Goal: Information Seeking & Learning: Learn about a topic

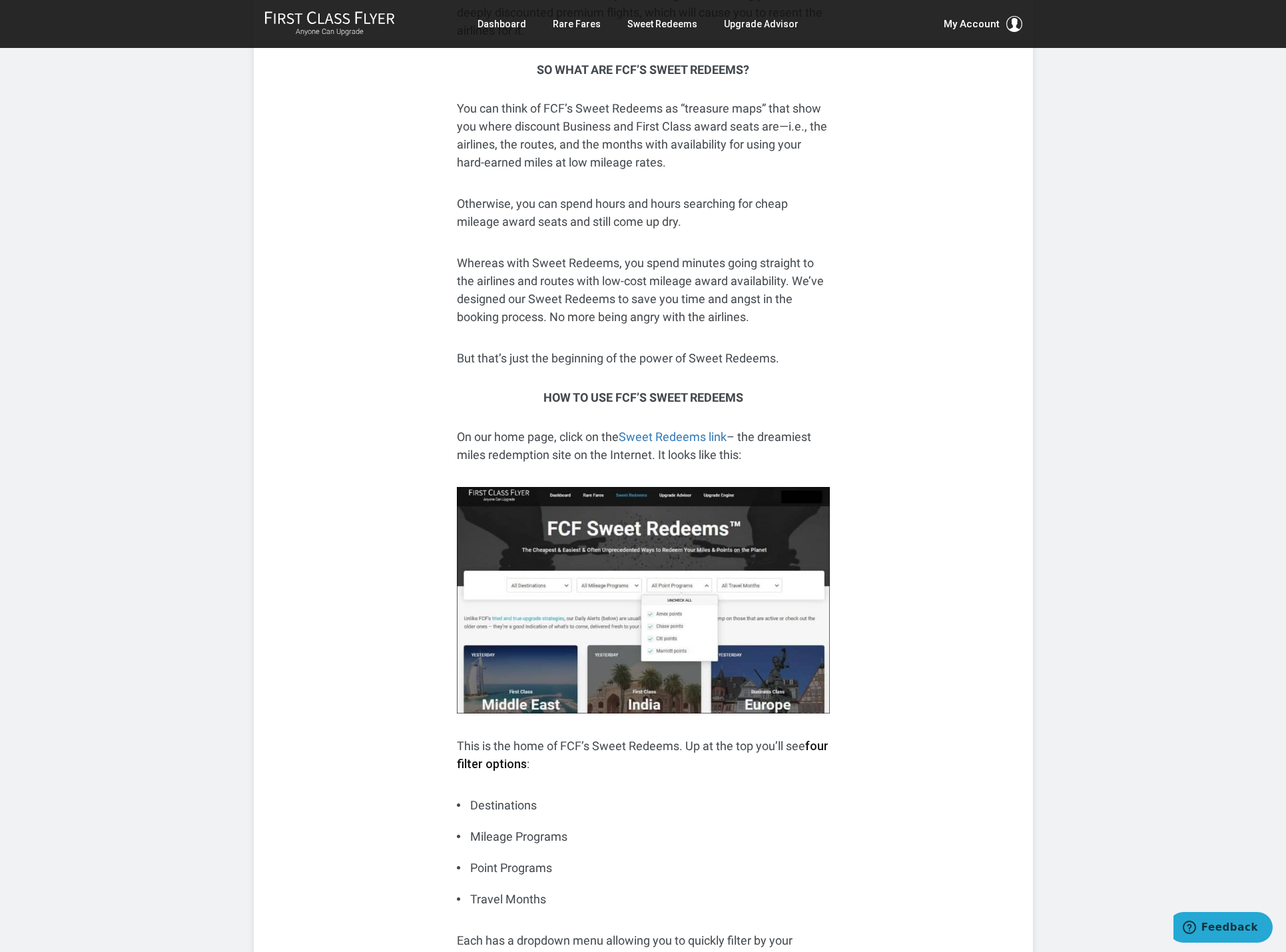
scroll to position [765, 0]
click at [674, 436] on link "Sweet Redeems link" at bounding box center [672, 436] width 108 height 14
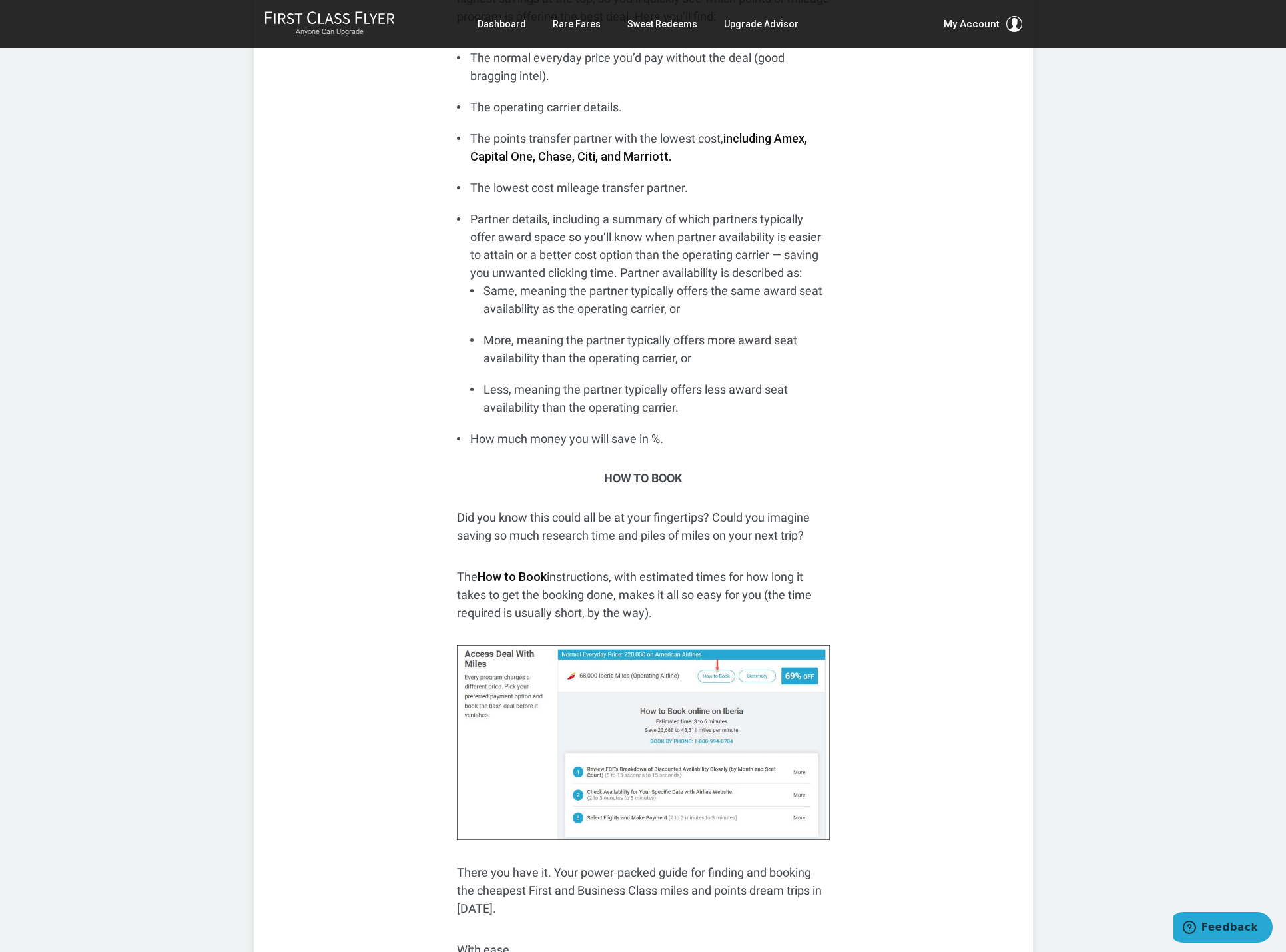
scroll to position [5429, 0]
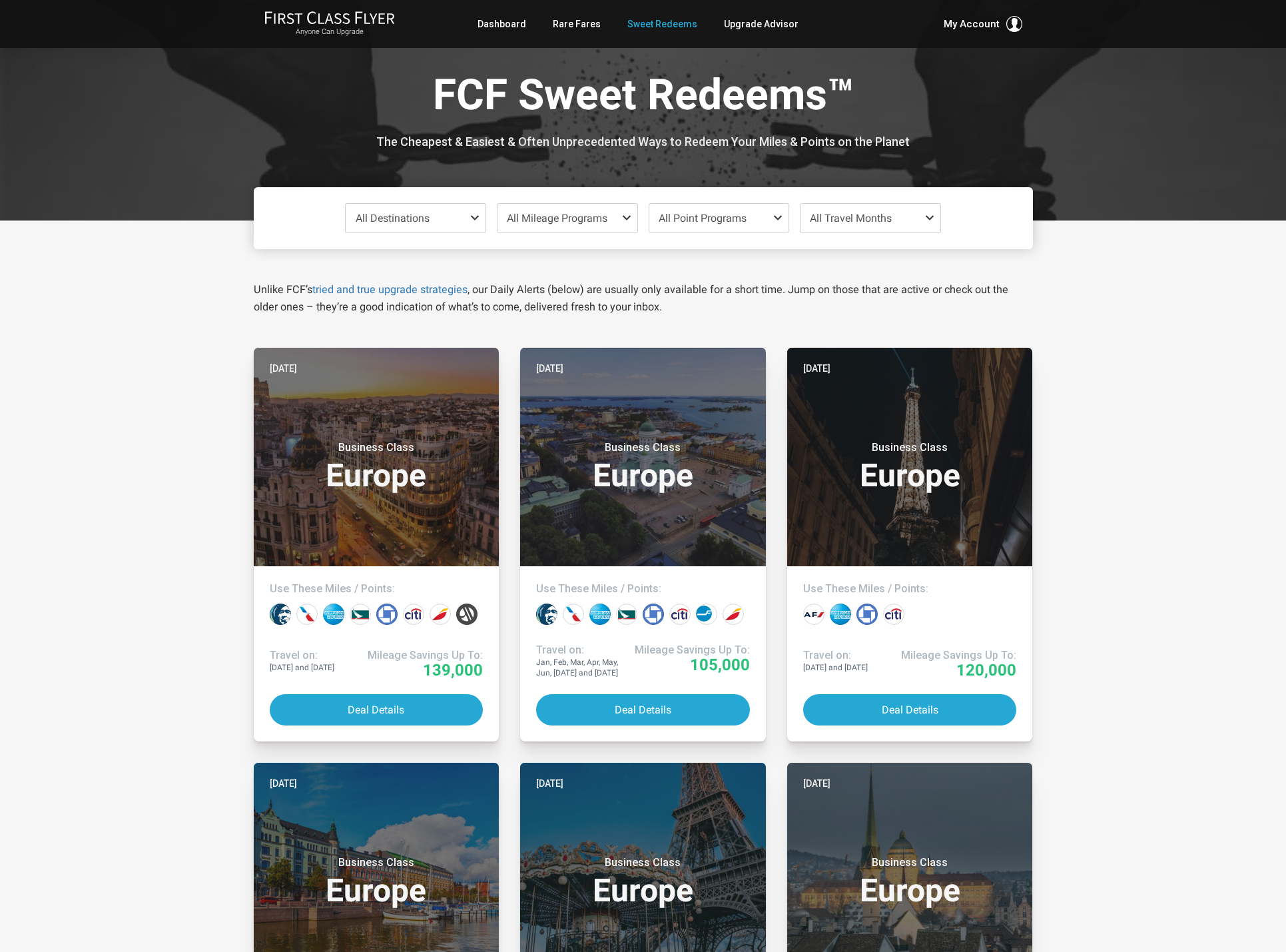
click at [477, 217] on span at bounding box center [477, 217] width 16 height 11
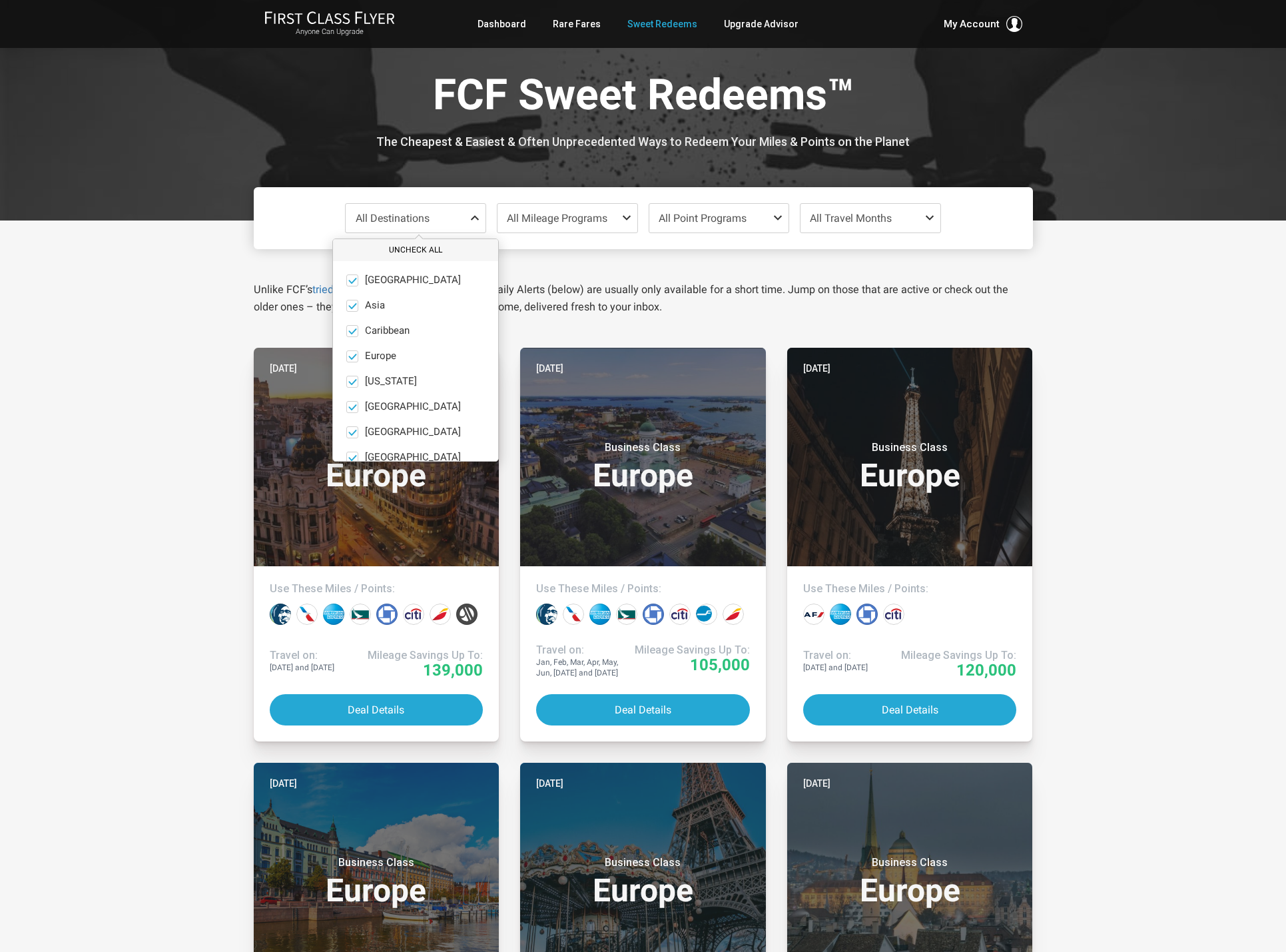
click at [415, 248] on button "Uncheck All" at bounding box center [415, 250] width 165 height 22
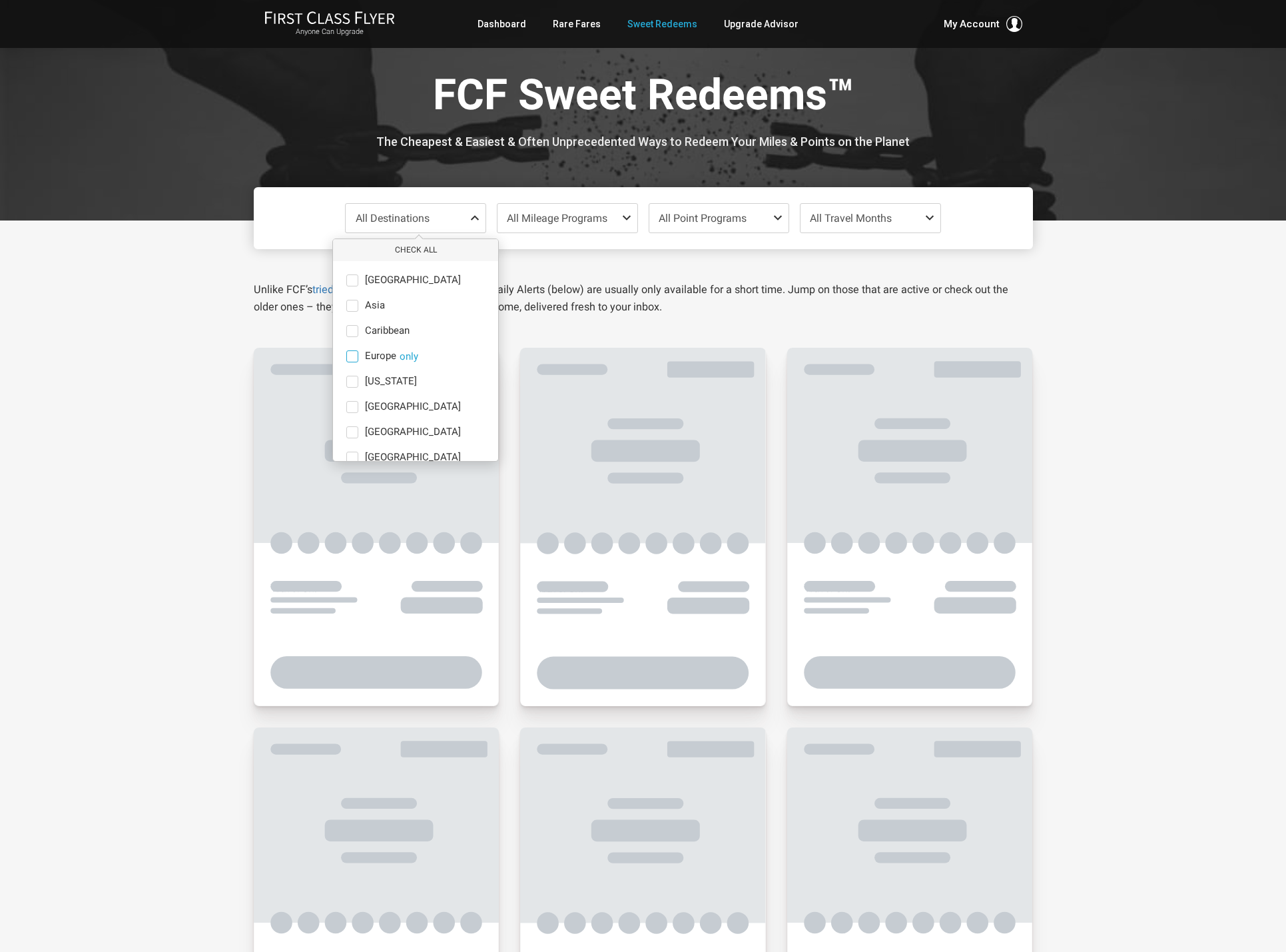
click at [351, 354] on span at bounding box center [352, 356] width 12 height 12
click at [0, 0] on input "Europe only" at bounding box center [0, 0] width 0 height 0
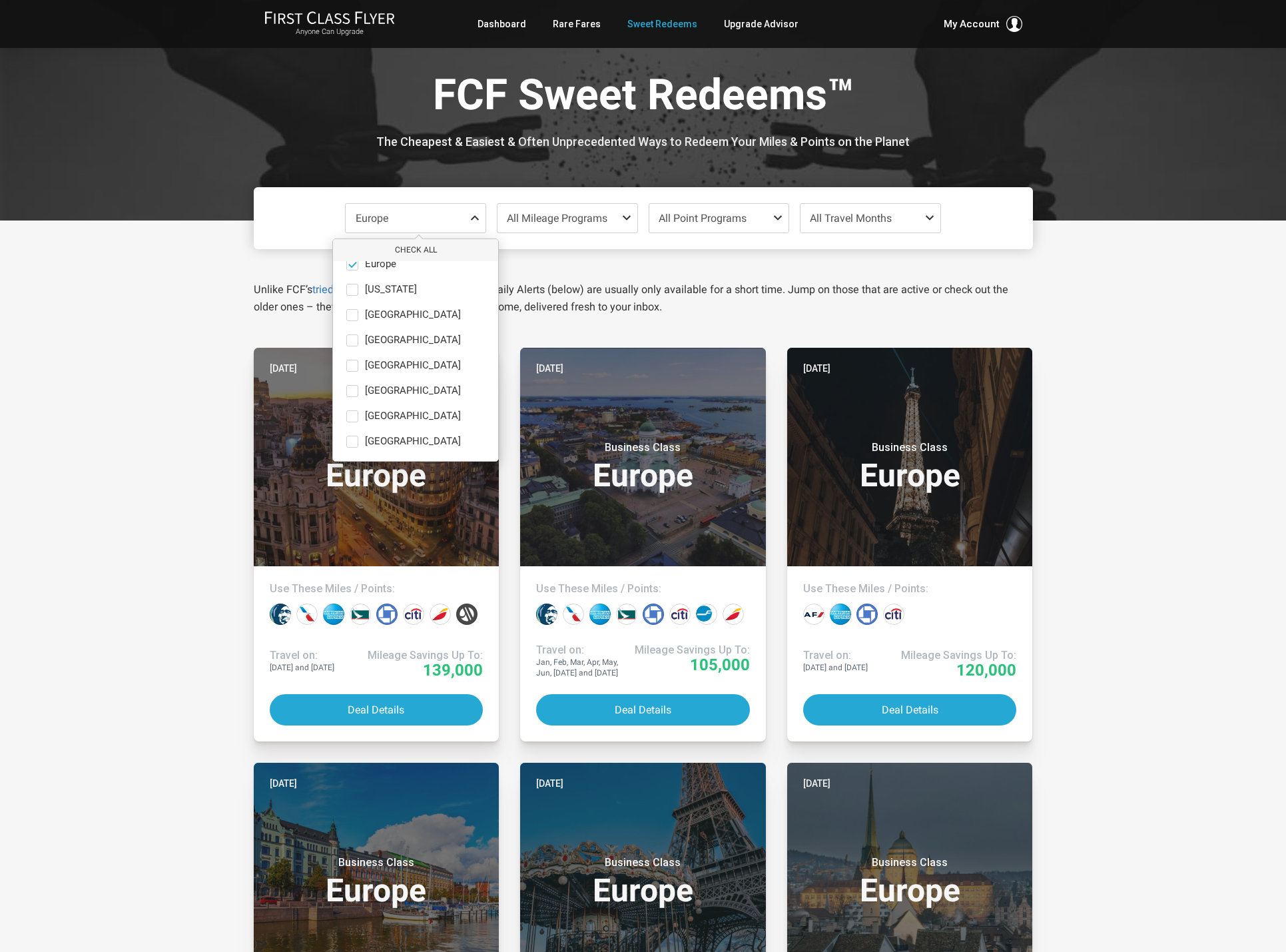
click at [614, 291] on p "Unlike FCF’s tried and true upgrade strategies , our Daily Alerts (below) are u…" at bounding box center [643, 298] width 779 height 35
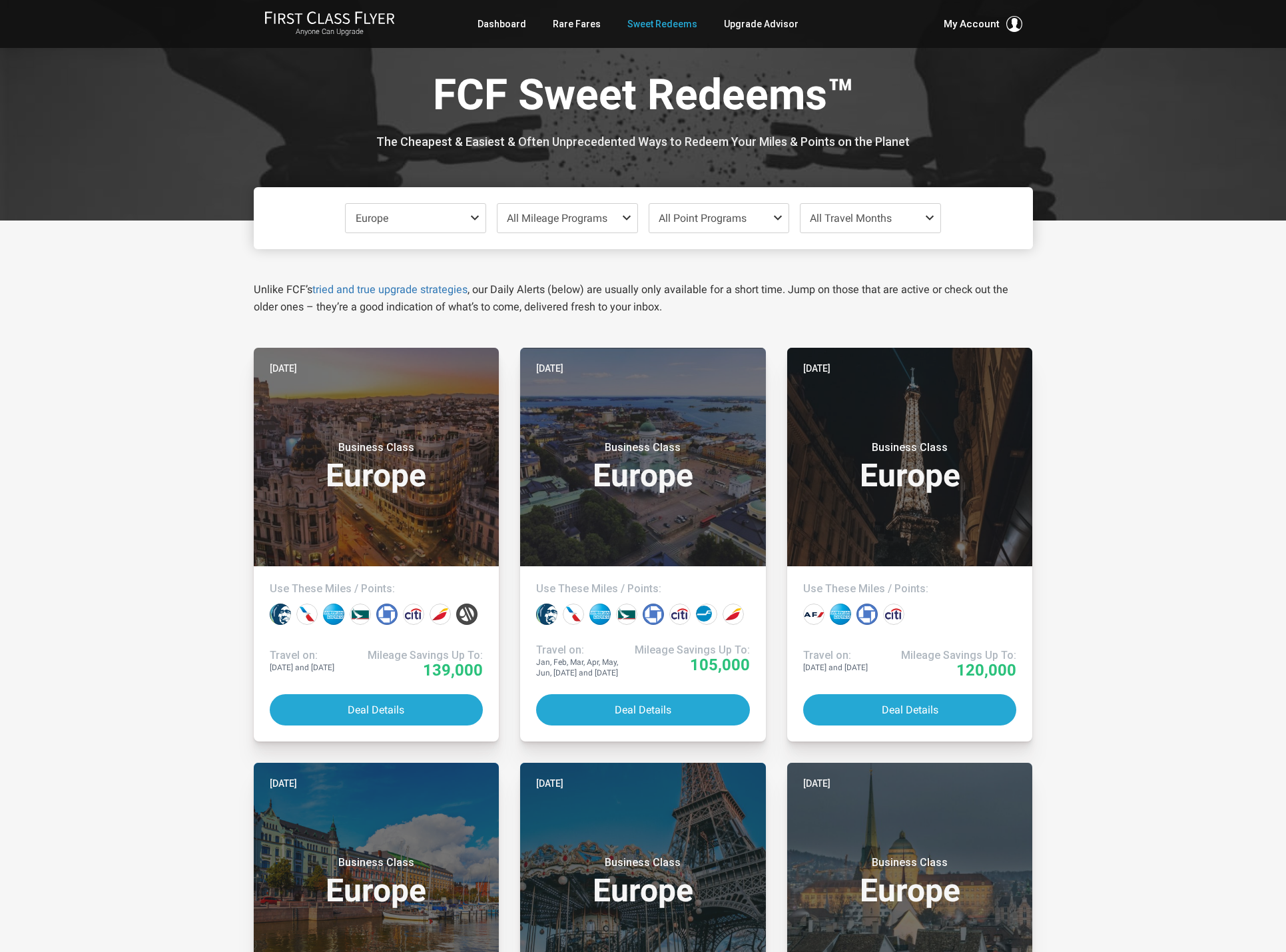
click at [932, 216] on span at bounding box center [932, 217] width 16 height 11
click at [816, 362] on span "Jun" at bounding box center [815, 365] width 16 height 11
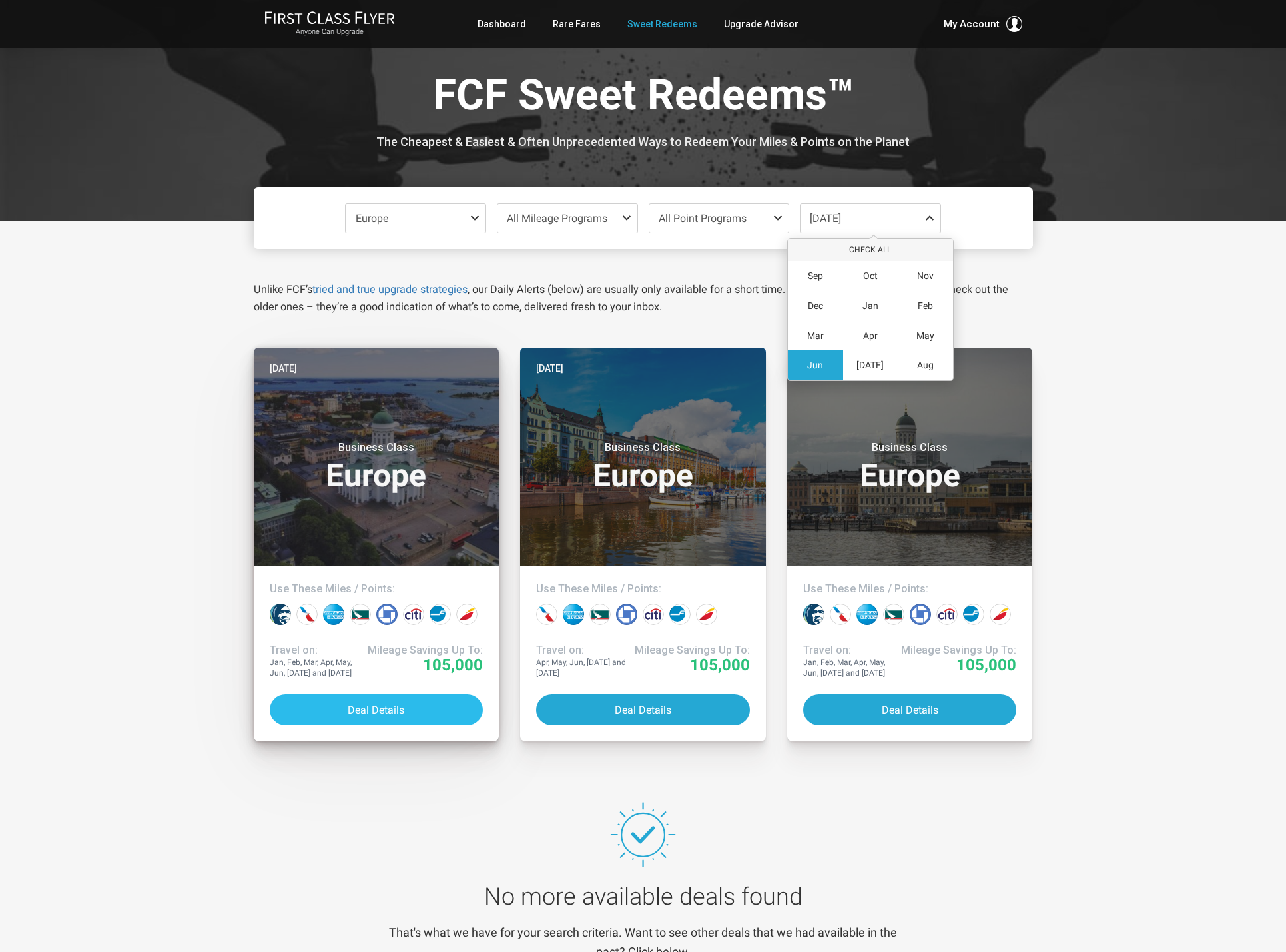
click at [382, 709] on button "Deal Details" at bounding box center [376, 710] width 214 height 32
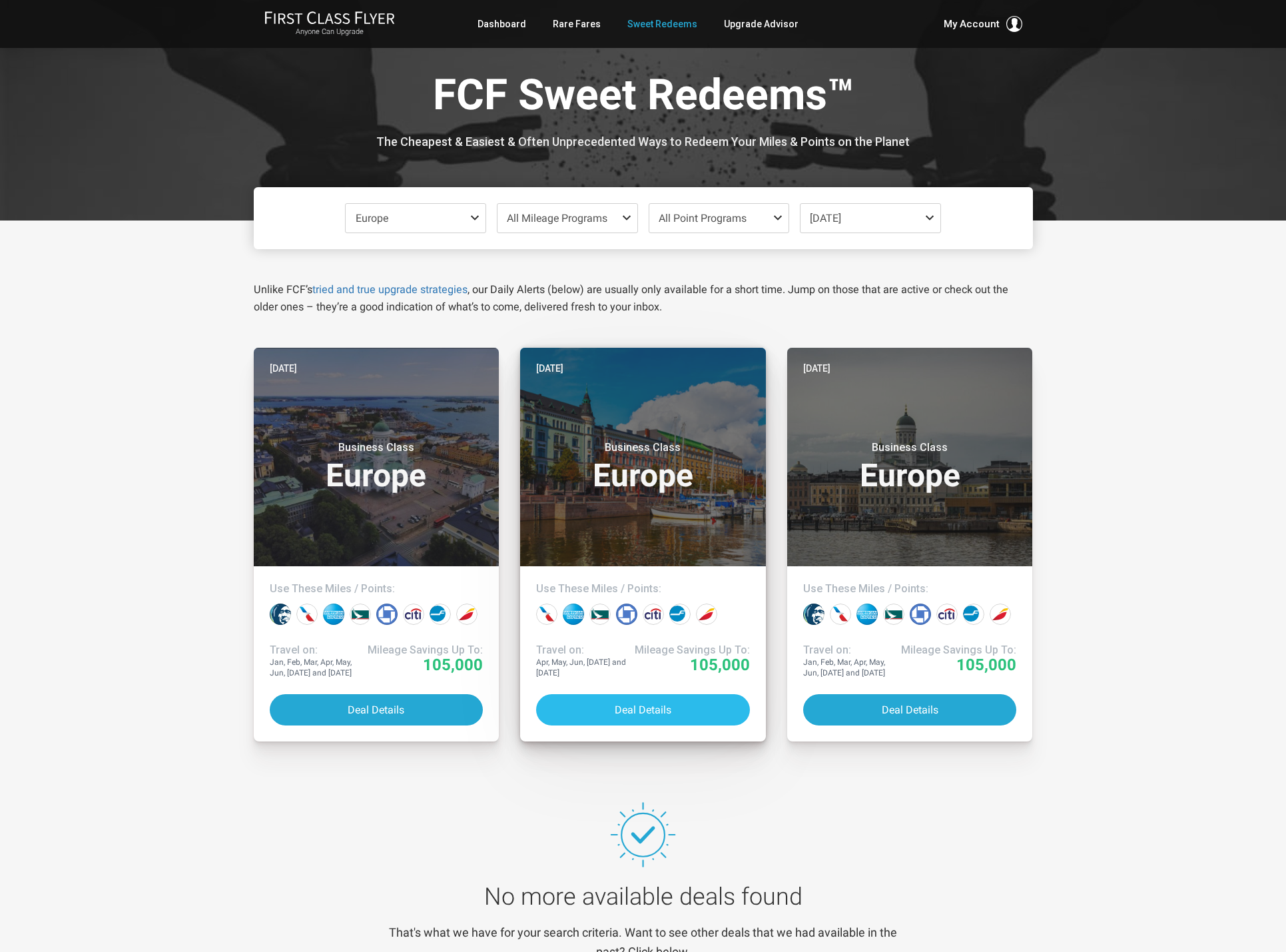
click at [625, 704] on button "Deal Details" at bounding box center [643, 710] width 214 height 32
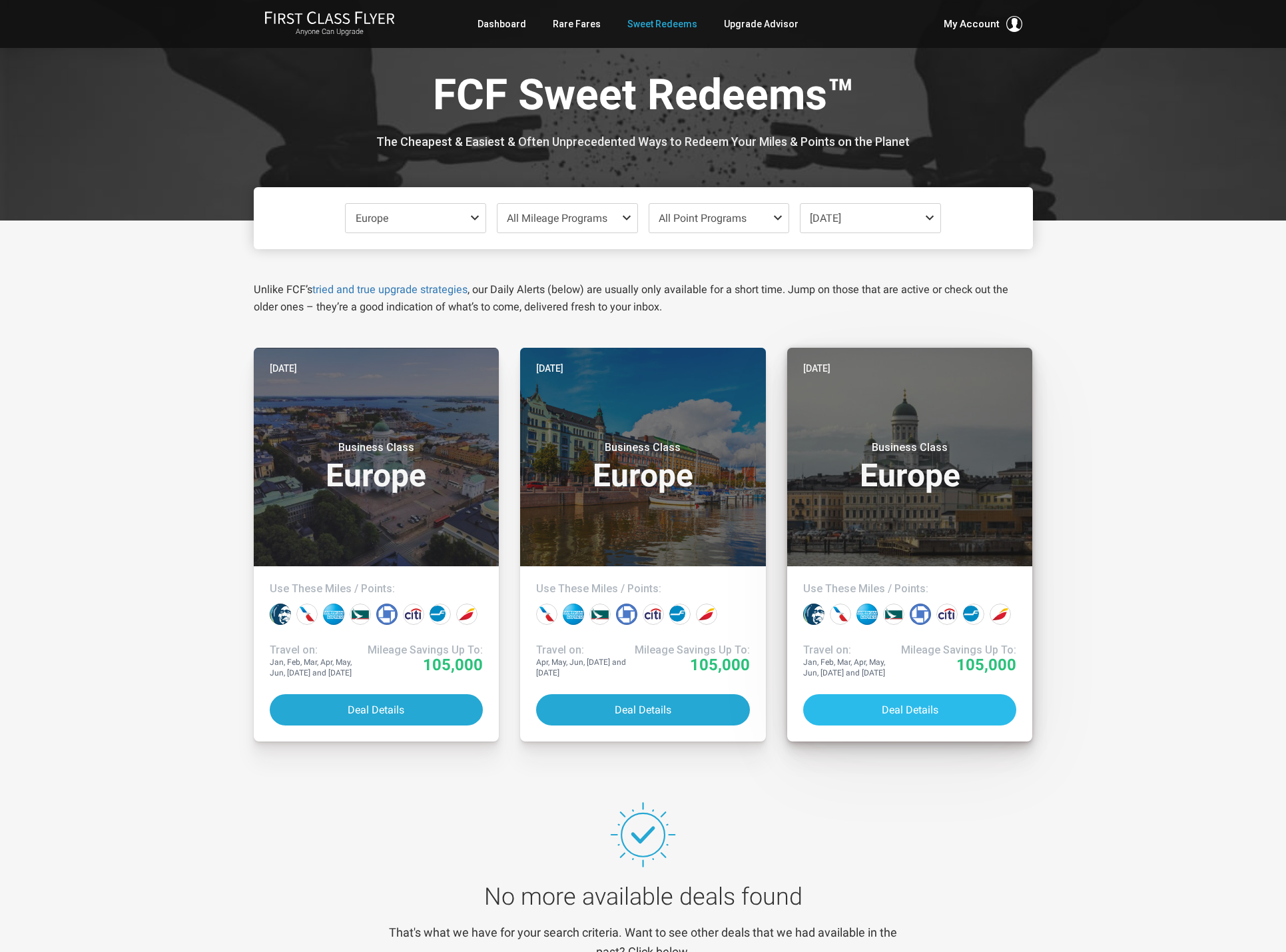
click at [883, 708] on button "Deal Details" at bounding box center [910, 710] width 214 height 32
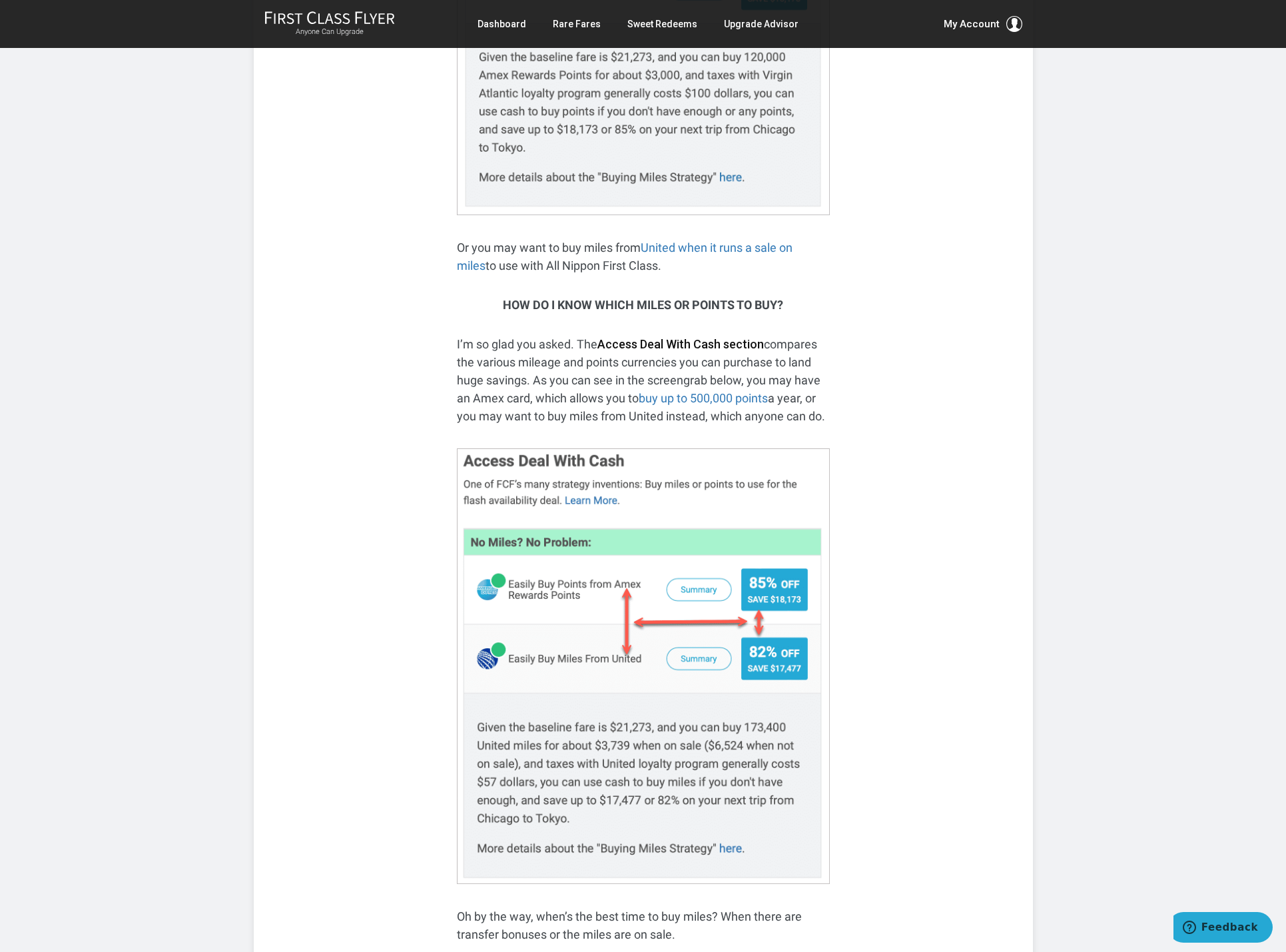
scroll to position [2118, 0]
